Goal: Task Accomplishment & Management: Manage account settings

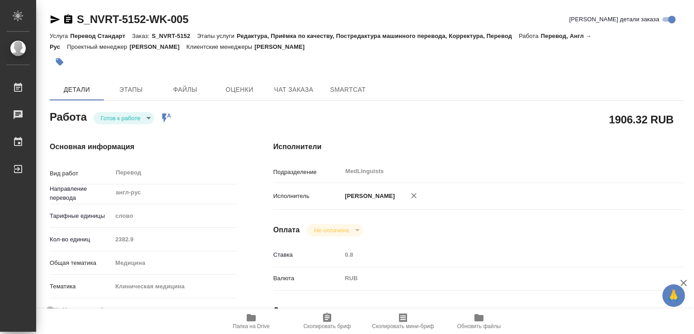
type textarea "x"
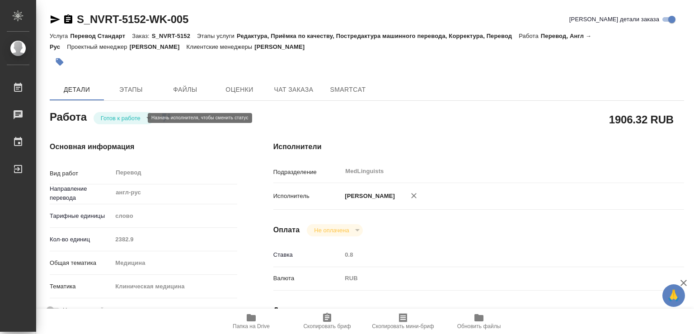
click at [106, 118] on body "🙏 .cls-1 fill:#fff; AWATERA Chechilova [PERSON_NAME] 0 Чаты График Выйти S_NVRT…" at bounding box center [347, 167] width 694 height 334
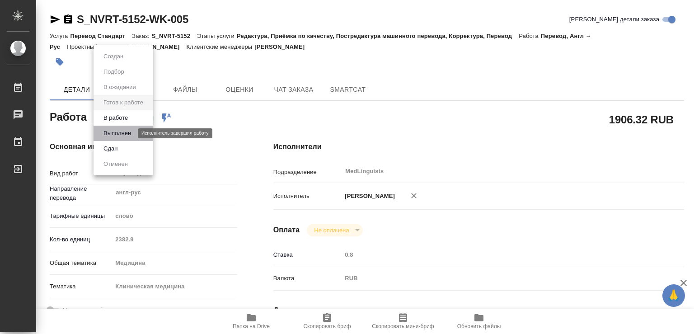
click at [115, 135] on button "Выполнен" at bounding box center [117, 133] width 33 height 10
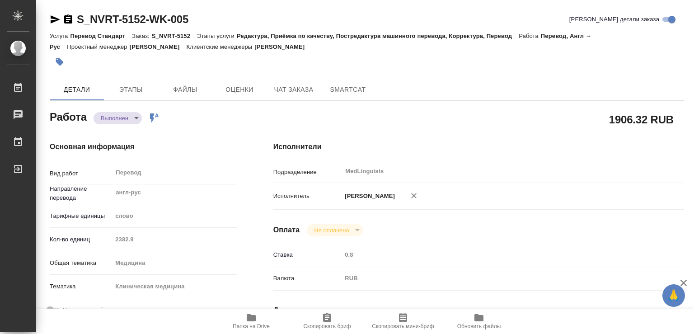
type textarea "x"
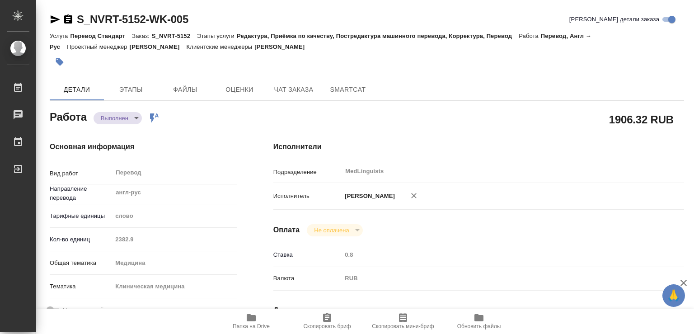
type textarea "x"
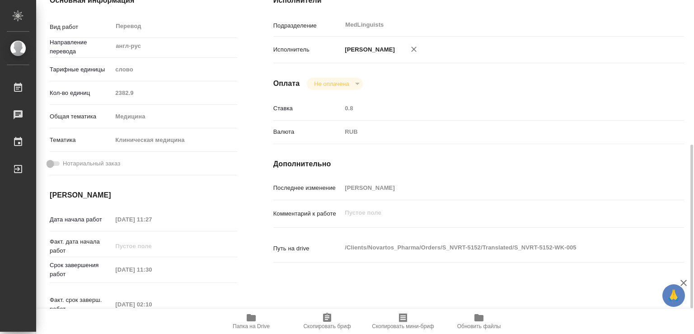
scroll to position [195, 0]
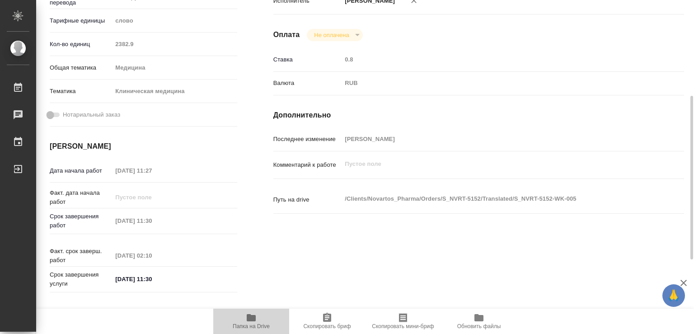
click at [249, 318] on icon "button" at bounding box center [251, 317] width 9 height 7
